Goal: Task Accomplishment & Management: Manage account settings

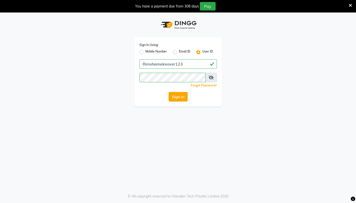
click at [178, 96] on button "Sign In" at bounding box center [178, 97] width 19 height 10
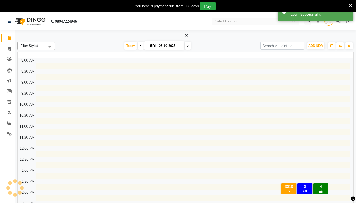
select select "en"
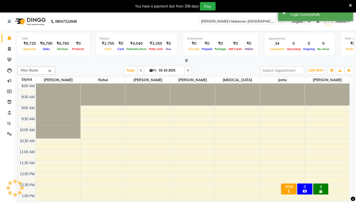
click at [349, 6] on icon at bounding box center [350, 5] width 3 height 5
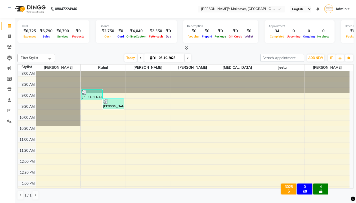
click at [315, 63] on div "Filter Stylist Select All [PERSON_NAME] [PERSON_NAME] [MEDICAL_DATA][PERSON_NAM…" at bounding box center [186, 127] width 336 height 150
click at [315, 59] on span "ADD NEW" at bounding box center [316, 58] width 15 height 4
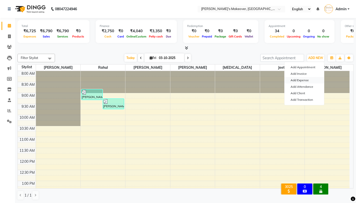
click at [304, 80] on link "Add Expense" at bounding box center [305, 80] width 40 height 7
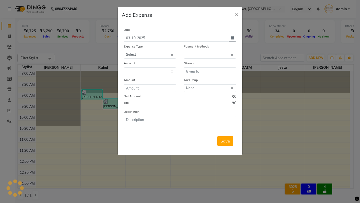
select select "1"
select select "6406"
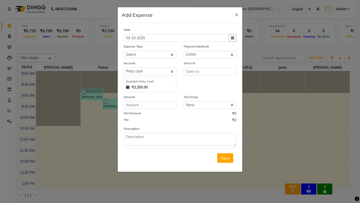
click at [145, 63] on div "Account" at bounding box center [150, 64] width 53 height 7
click at [146, 56] on select "Select Advance Salary Baba Bank Service Charges CLEANING Clinical charges DM SI…" at bounding box center [150, 55] width 53 height 8
select select "19365"
click at [124, 51] on select "Select Advance Salary Baba Bank Service Charges CLEANING Clinical charges DM SI…" at bounding box center [150, 55] width 53 height 8
click at [147, 103] on input "number" at bounding box center [150, 105] width 53 height 8
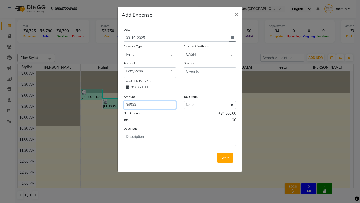
type input "34500"
click at [213, 56] on select "Select CASH UPI Coupon PhonePe Points Gift Card Wallet CARD Prepaid Voucher Pac…" at bounding box center [210, 55] width 53 height 8
select select "8"
click at [184, 51] on select "Select CASH UPI Coupon PhonePe Points Gift Card Wallet CARD Prepaid Voucher Pac…" at bounding box center [210, 55] width 53 height 8
select select "6407"
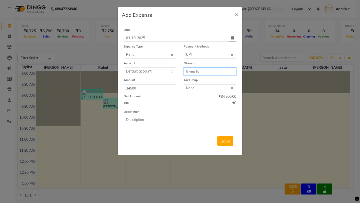
click at [206, 71] on input "text" at bounding box center [210, 72] width 53 height 8
type input "[PERSON_NAME]"
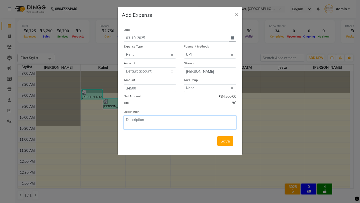
click at [198, 120] on textarea at bounding box center [180, 122] width 113 height 13
type textarea "pay by atm"
click at [227, 136] on div "Save" at bounding box center [180, 141] width 117 height 20
click at [227, 143] on span "Save" at bounding box center [226, 141] width 10 height 5
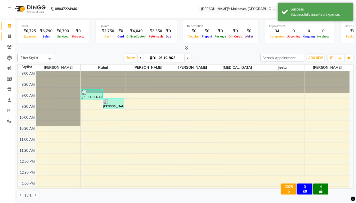
click at [11, 34] on span at bounding box center [9, 37] width 9 height 6
select select "service"
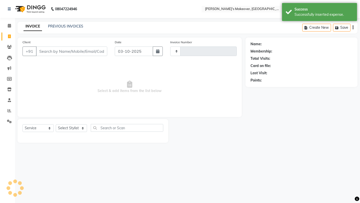
type input "5002"
select select "7317"
click at [9, 28] on span at bounding box center [9, 26] width 9 height 6
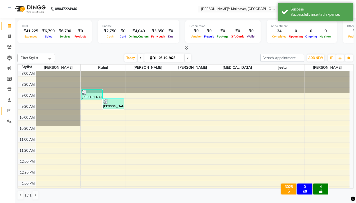
click at [8, 114] on span at bounding box center [9, 111] width 9 height 6
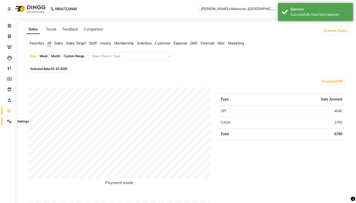
click at [8, 121] on icon at bounding box center [9, 122] width 5 height 4
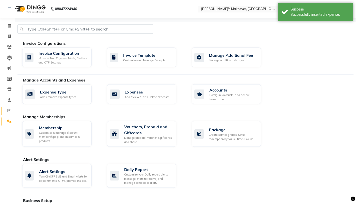
click at [9, 114] on link "Reports" at bounding box center [8, 111] width 12 height 8
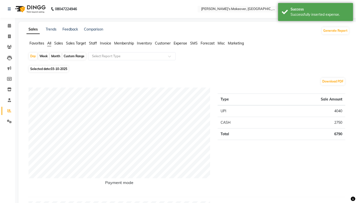
click at [178, 43] on span "Expense" at bounding box center [181, 43] width 14 height 5
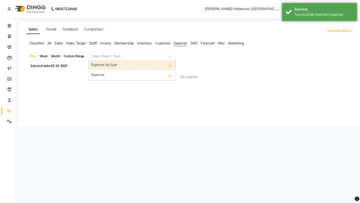
click at [162, 54] on input "text" at bounding box center [127, 56] width 72 height 5
click at [160, 78] on div "Expense" at bounding box center [132, 75] width 87 height 10
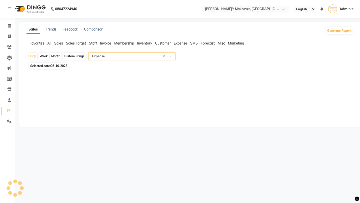
select select "filtered_report"
select select "pdf"
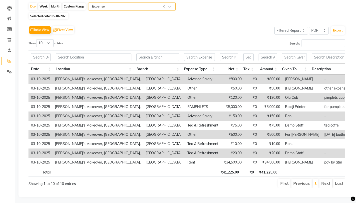
scroll to position [59, 0]
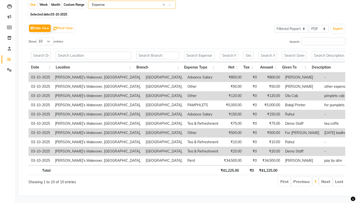
click at [44, 147] on td "03-10-2025" at bounding box center [41, 151] width 24 height 9
click at [12, 67] on span at bounding box center [9, 70] width 9 height 6
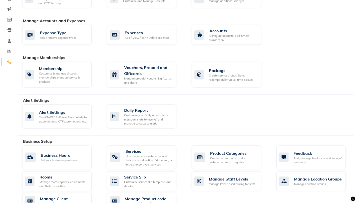
click at [13, 15] on li "Members" at bounding box center [7, 20] width 15 height 11
click at [13, 29] on span at bounding box center [9, 31] width 9 height 6
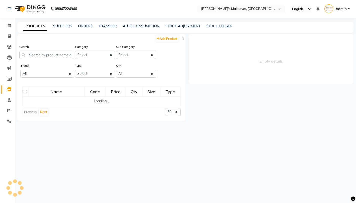
select select
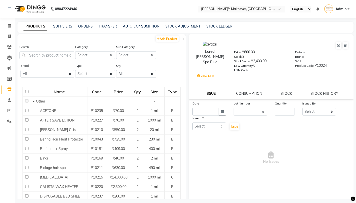
click at [6, 9] on div "08047224946" at bounding box center [42, 9] width 77 height 14
click at [7, 27] on span at bounding box center [9, 26] width 9 height 6
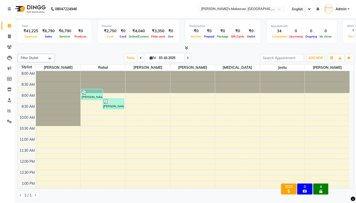
click at [10, 41] on li "Invoice" at bounding box center [7, 36] width 15 height 11
click at [10, 35] on icon at bounding box center [9, 37] width 3 height 4
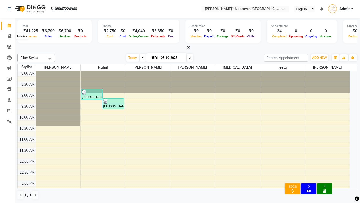
select select "service"
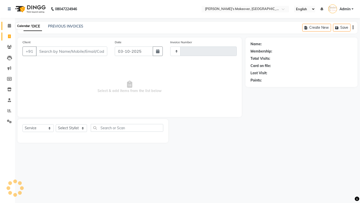
type input "5002"
click at [10, 24] on icon at bounding box center [9, 26] width 3 height 4
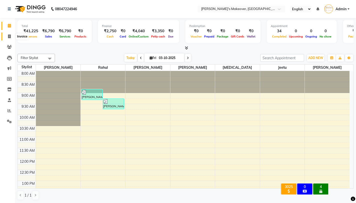
click at [8, 37] on span at bounding box center [9, 37] width 9 height 6
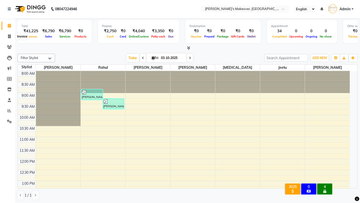
select select "service"
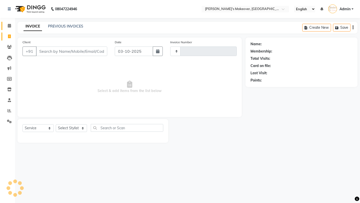
type input "5002"
click at [8, 30] on link "Calendar" at bounding box center [8, 26] width 12 height 8
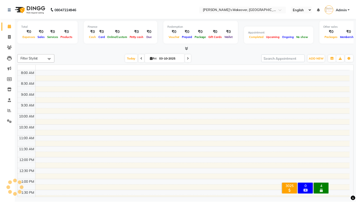
scroll to position [181, 0]
